Goal: Answer question/provide support

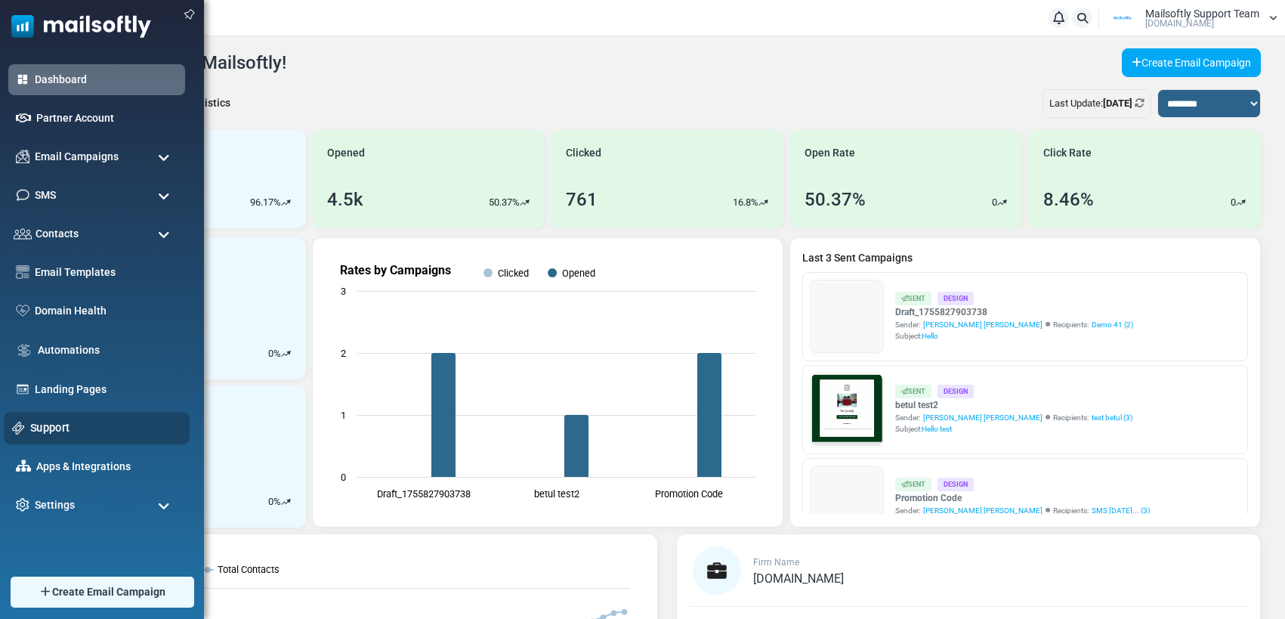
click at [39, 428] on link "Support" at bounding box center [105, 427] width 151 height 17
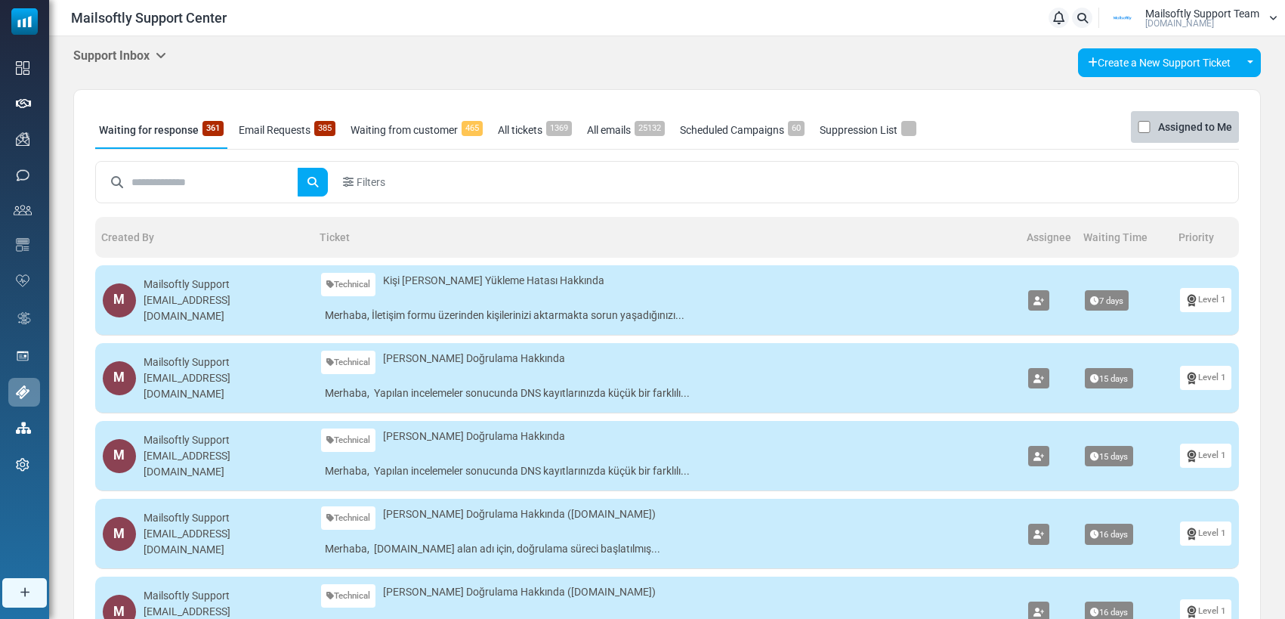
click at [165, 53] on icon at bounding box center [161, 55] width 11 height 12
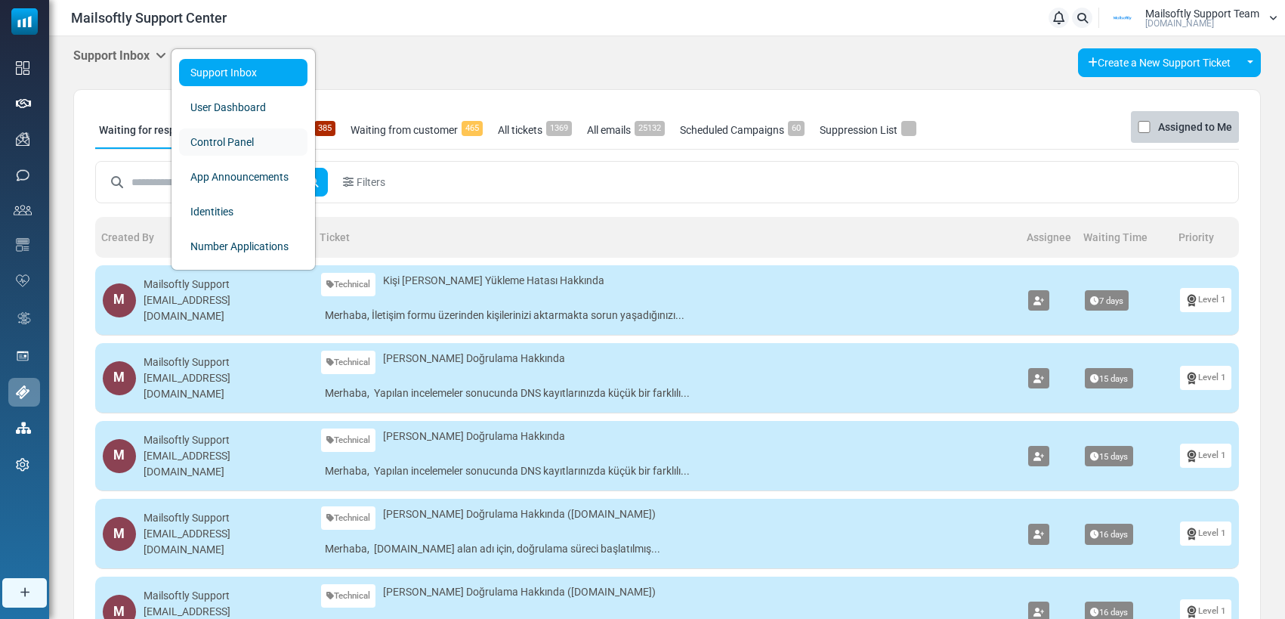
click at [221, 150] on link "Control Panel" at bounding box center [243, 141] width 128 height 27
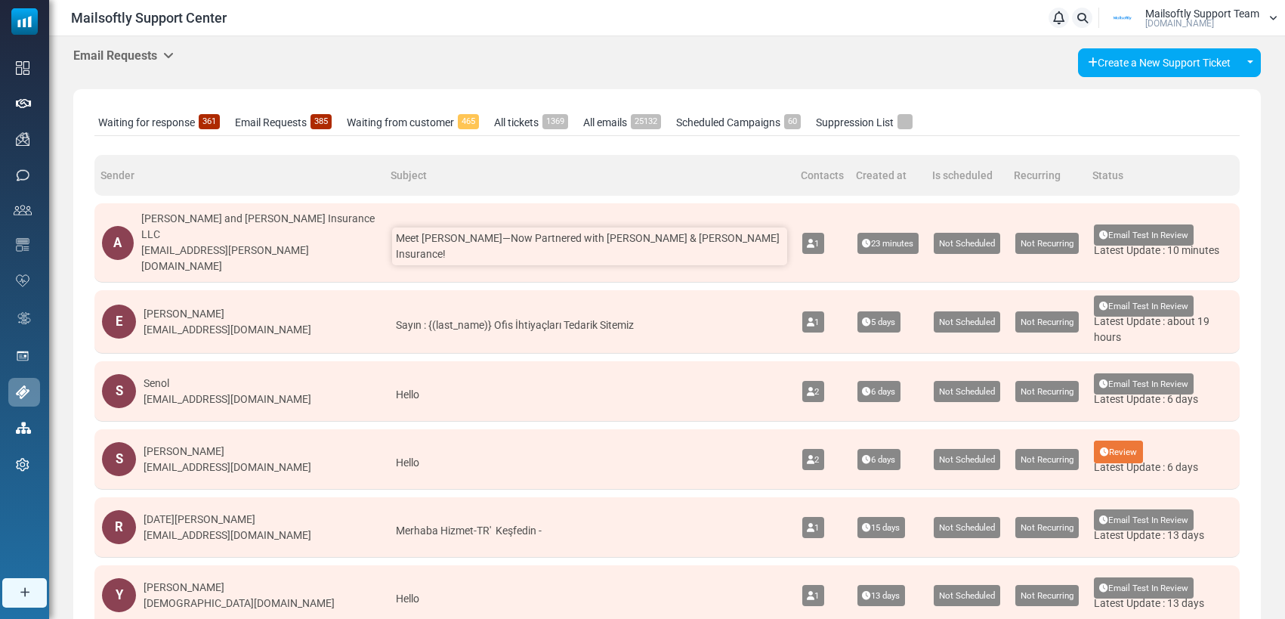
click at [508, 249] on div "Meet Christine Mullenix—Now Partnered with Anderson & Anderson Insurance!" at bounding box center [589, 246] width 395 height 38
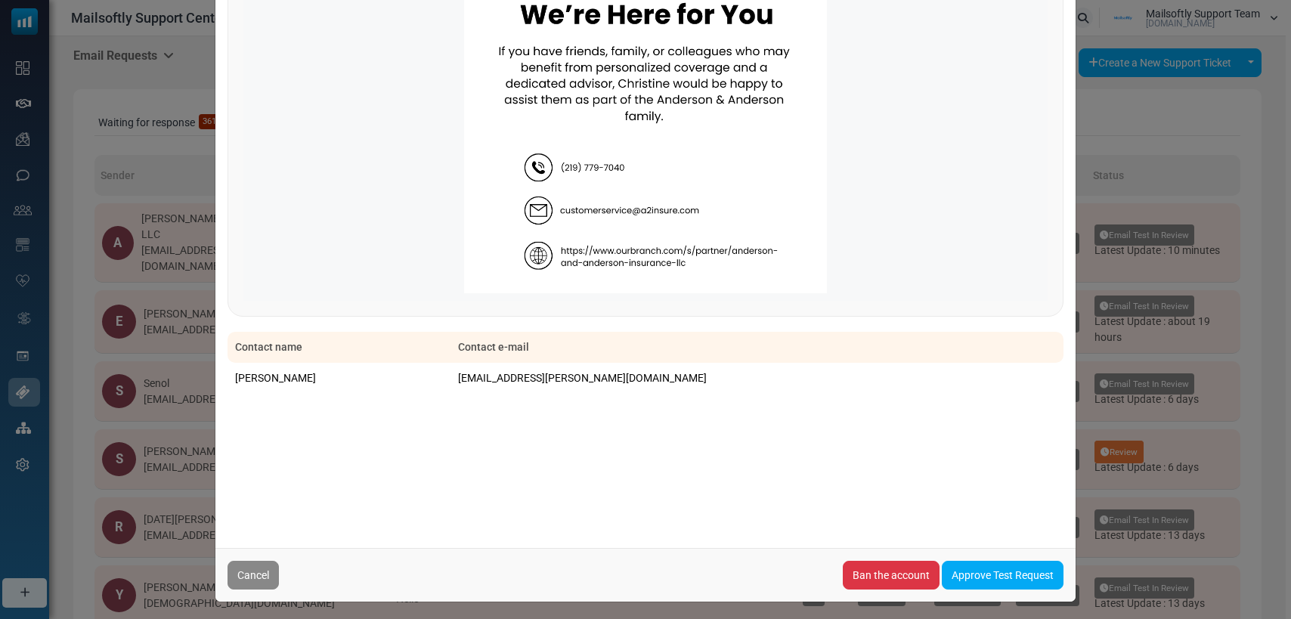
scroll to position [1084, 0]
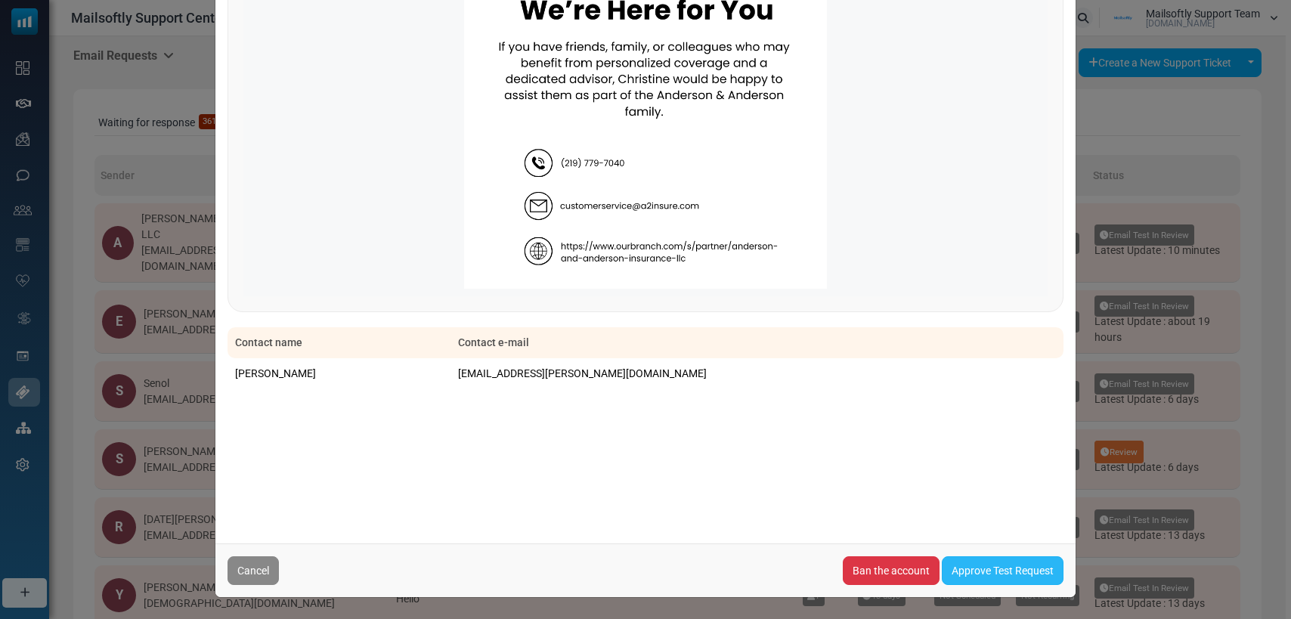
click at [981, 564] on link "Approve Test Request" at bounding box center [1002, 570] width 122 height 29
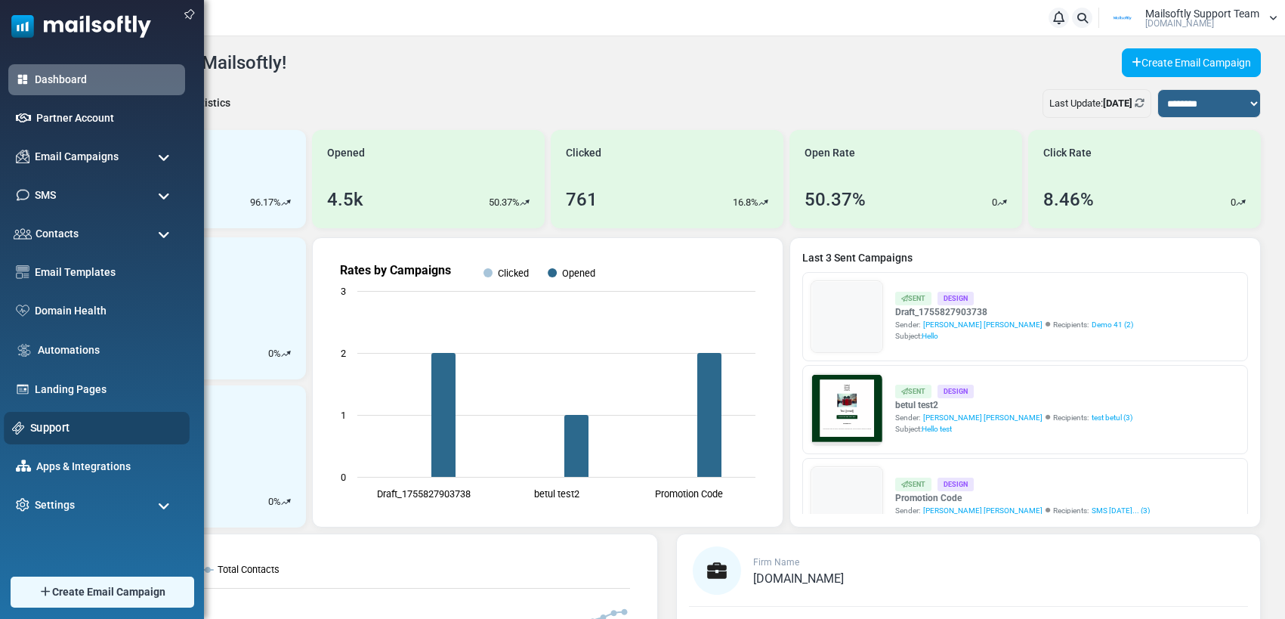
click at [57, 417] on div "Support" at bounding box center [97, 428] width 186 height 32
click at [50, 423] on link "Support" at bounding box center [105, 427] width 151 height 17
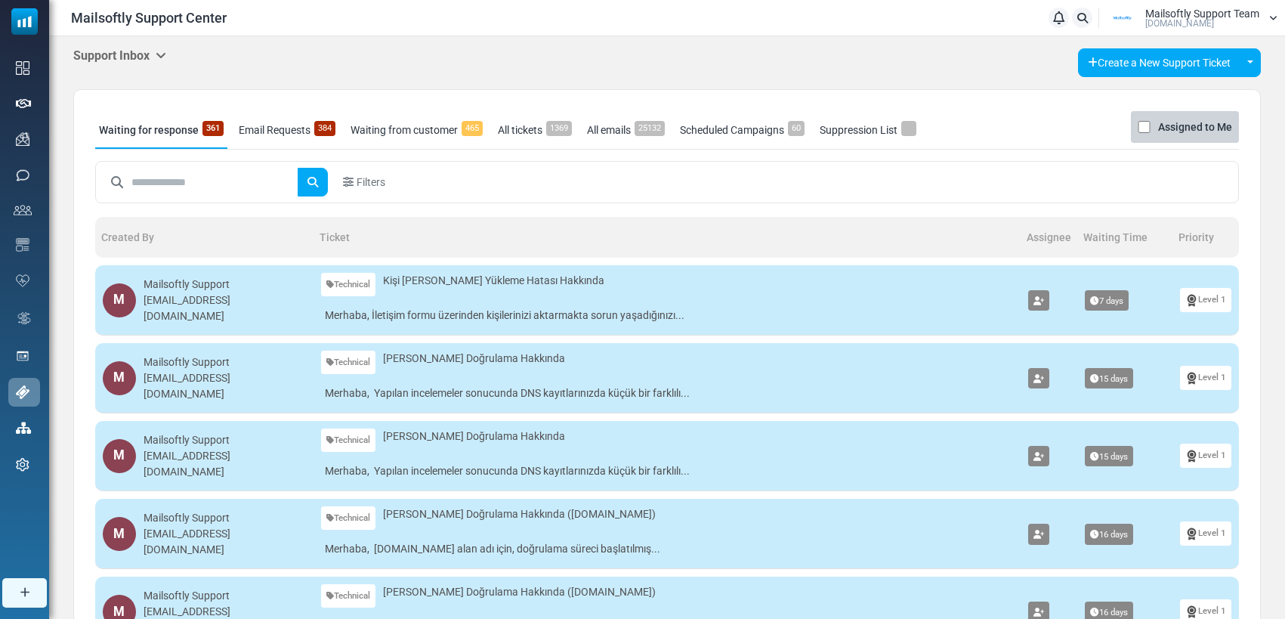
click at [161, 54] on icon at bounding box center [161, 55] width 11 height 12
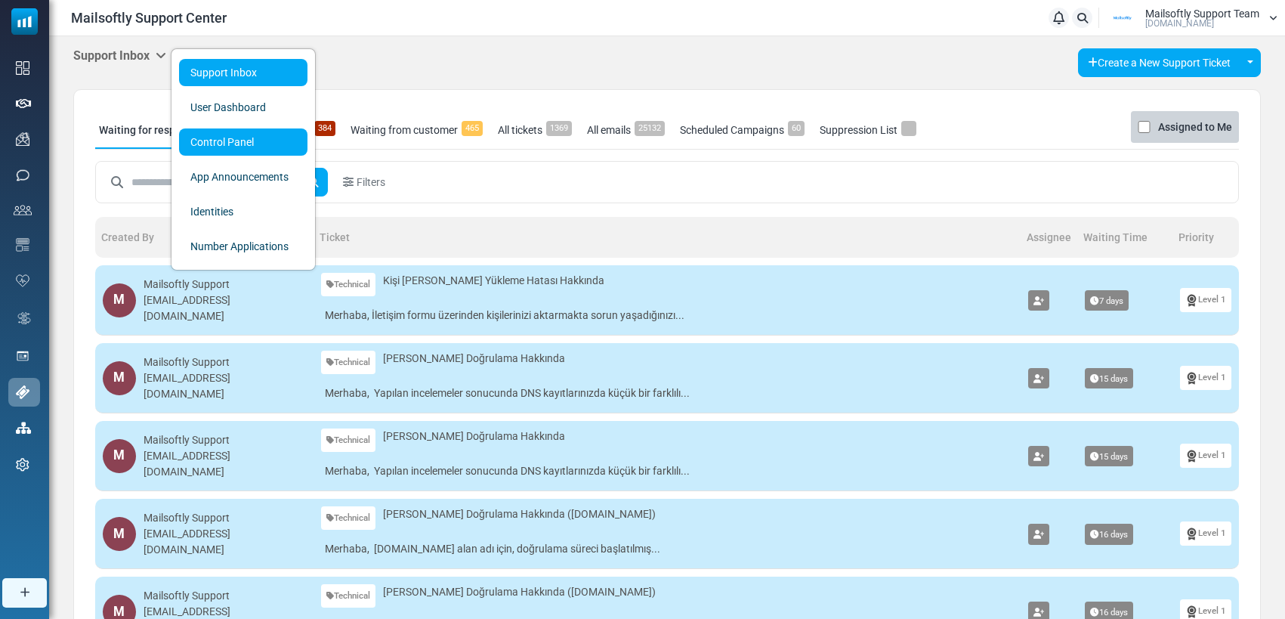
click at [193, 142] on link "Control Panel" at bounding box center [243, 141] width 128 height 27
